Goal: Transaction & Acquisition: Book appointment/travel/reservation

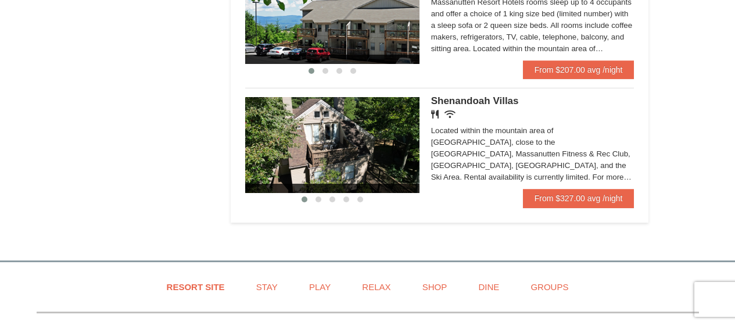
scroll to position [817, 0]
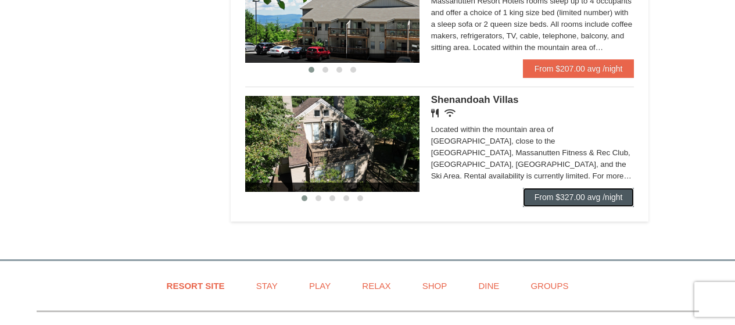
click at [591, 203] on link "From $327.00 avg /night" at bounding box center [579, 197] width 112 height 19
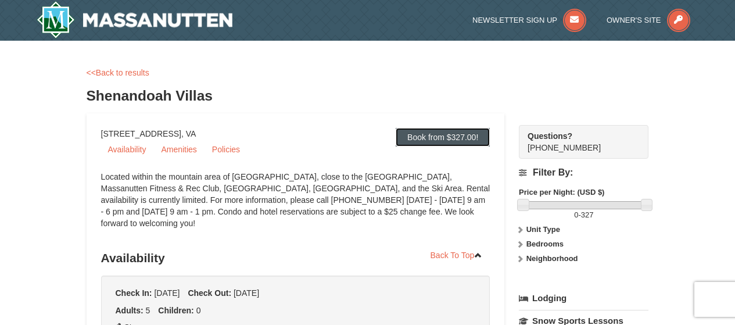
click at [442, 136] on link "Book from $327.00!" at bounding box center [443, 137] width 94 height 19
click at [444, 138] on link "Book from $327.00!" at bounding box center [443, 137] width 94 height 19
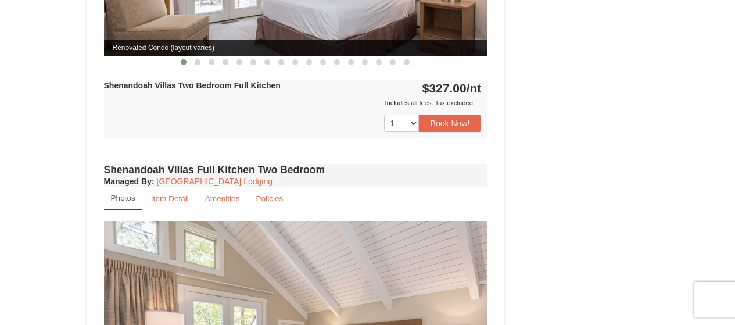
scroll to position [629, 0]
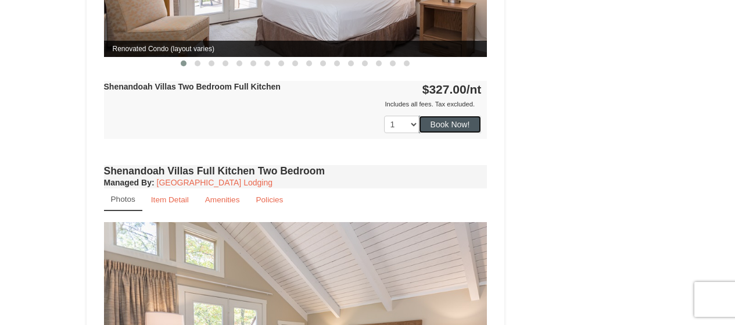
click at [459, 116] on button "Book Now!" at bounding box center [450, 124] width 63 height 17
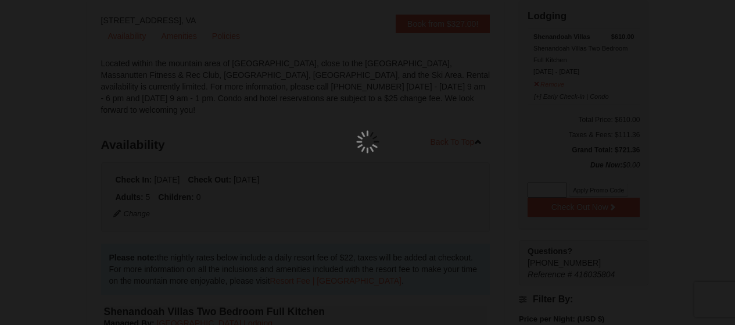
scroll to position [54, 0]
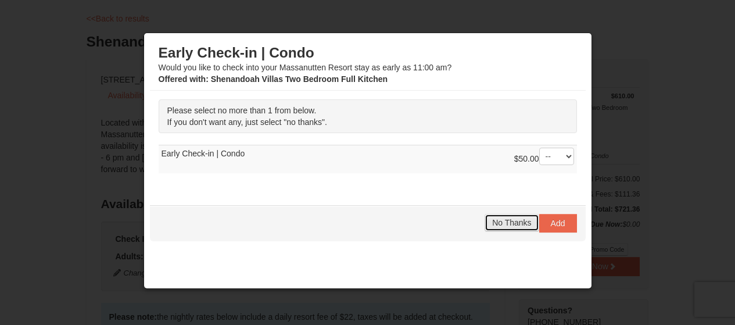
click at [504, 224] on span "No Thanks" at bounding box center [511, 222] width 39 height 9
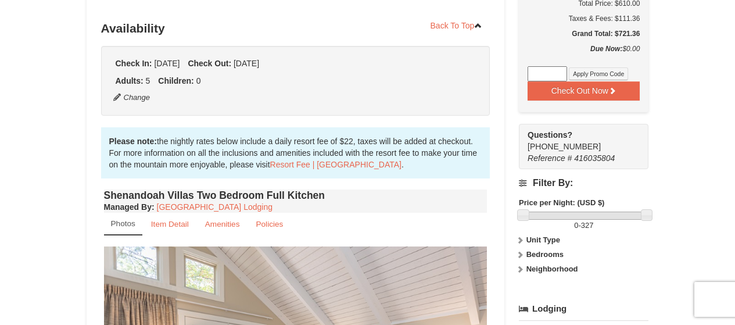
scroll to position [0, 0]
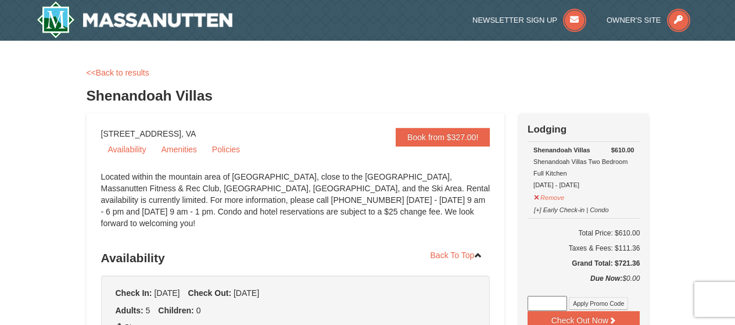
drag, startPoint x: 330, startPoint y: 321, endPoint x: 343, endPoint y: 225, distance: 96.7
click at [343, 225] on div "Located within the mountain area of [GEOGRAPHIC_DATA], close to the [GEOGRAPHIC…" at bounding box center [295, 206] width 389 height 70
